Goal: Task Accomplishment & Management: Use online tool/utility

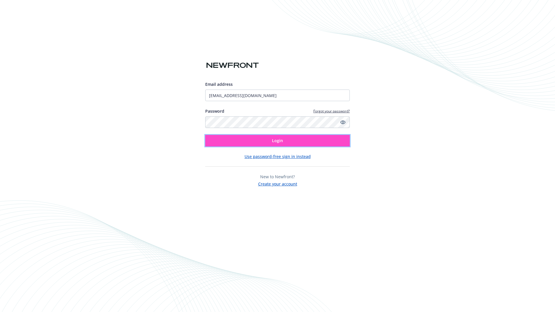
click at [278, 141] on span "Login" at bounding box center [277, 140] width 11 height 5
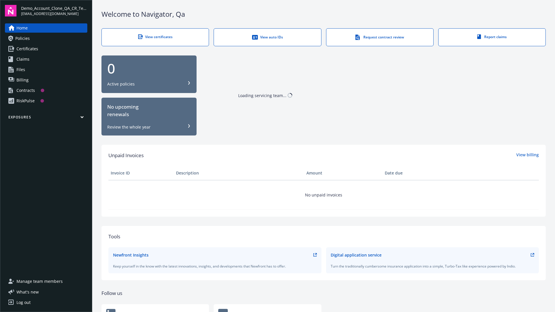
click at [54, 11] on span "Demo_Account_Clone_QA_CR_Tests_Prospect" at bounding box center [54, 8] width 66 height 6
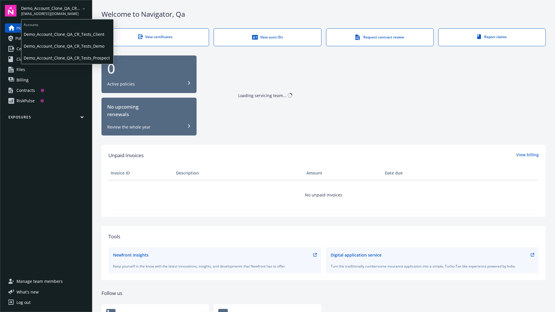
click at [67, 34] on span "Demo_Account_Clone_QA_CR_Tests_Client" at bounding box center [67, 34] width 87 height 12
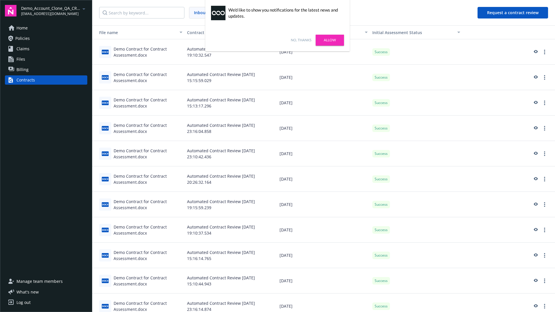
click at [301, 40] on link "No, thanks" at bounding box center [301, 40] width 21 height 5
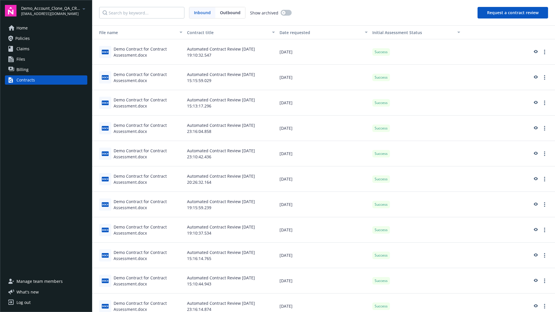
click at [513, 13] on button "Request a contract review" at bounding box center [513, 13] width 71 height 12
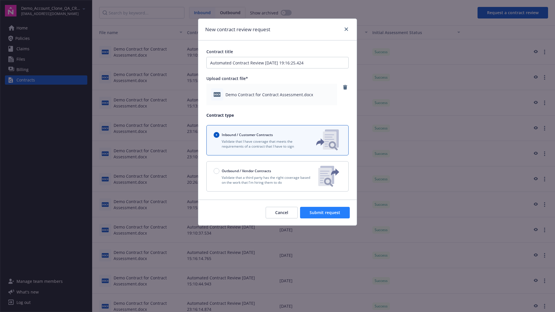
type input "Automated Contract Review [DATE] 19:16:25.424"
click at [325, 213] on span "Submit request" at bounding box center [325, 212] width 31 height 5
